Goal: Find specific page/section: Find specific page/section

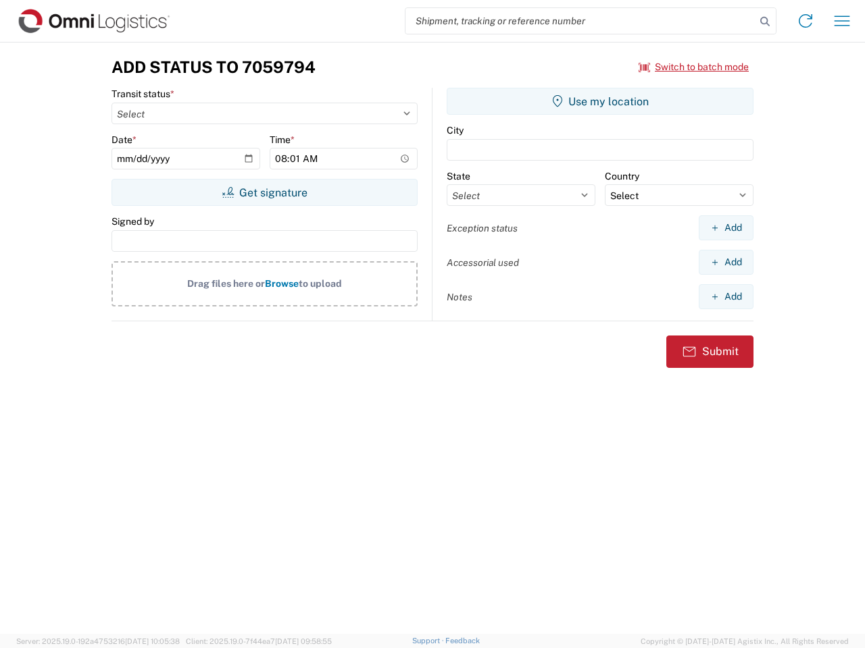
click at [580, 21] on input "search" at bounding box center [580, 21] width 350 height 26
click at [765, 22] on icon at bounding box center [764, 21] width 19 height 19
click at [805, 21] on icon at bounding box center [805, 21] width 22 height 22
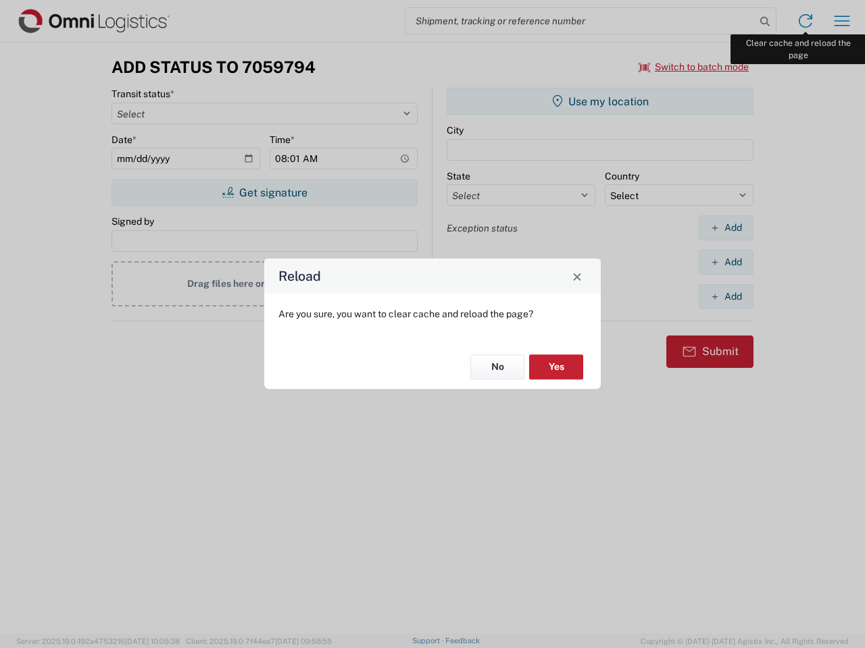
click at [842, 21] on div "Reload Are you sure, you want to clear cache and reload the page? No Yes" at bounding box center [432, 324] width 865 height 648
click at [694, 67] on div "Reload Are you sure, you want to clear cache and reload the page? No Yes" at bounding box center [432, 324] width 865 height 648
click at [264, 192] on div "Reload Are you sure, you want to clear cache and reload the page? No Yes" at bounding box center [432, 324] width 865 height 648
click at [600, 101] on div "Reload Are you sure, you want to clear cache and reload the page? No Yes" at bounding box center [432, 324] width 865 height 648
click at [725, 228] on div "Reload Are you sure, you want to clear cache and reload the page? No Yes" at bounding box center [432, 324] width 865 height 648
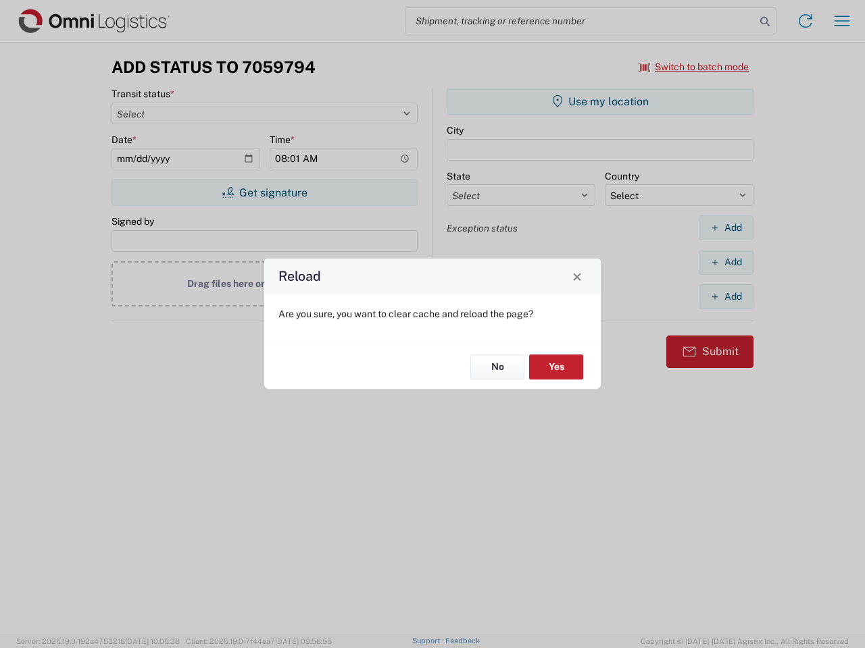
click at [725, 262] on div "Reload Are you sure, you want to clear cache and reload the page? No Yes" at bounding box center [432, 324] width 865 height 648
click at [725, 296] on div "Reload Are you sure, you want to clear cache and reload the page? No Yes" at bounding box center [432, 324] width 865 height 648
